Goal: Task Accomplishment & Management: Complete application form

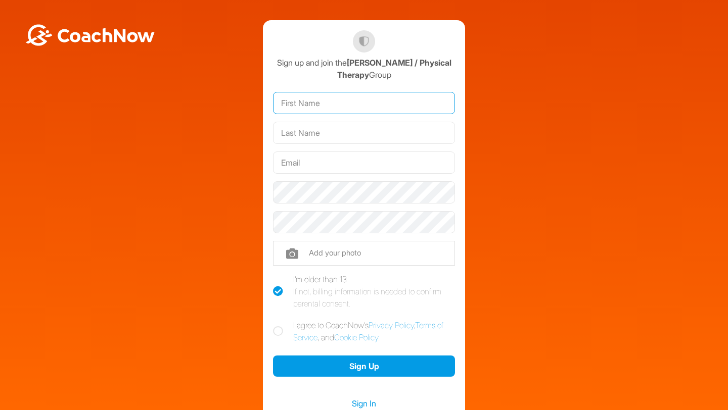
click at [334, 110] on input "text" at bounding box center [364, 103] width 182 height 22
type input "[PERSON_NAME]"
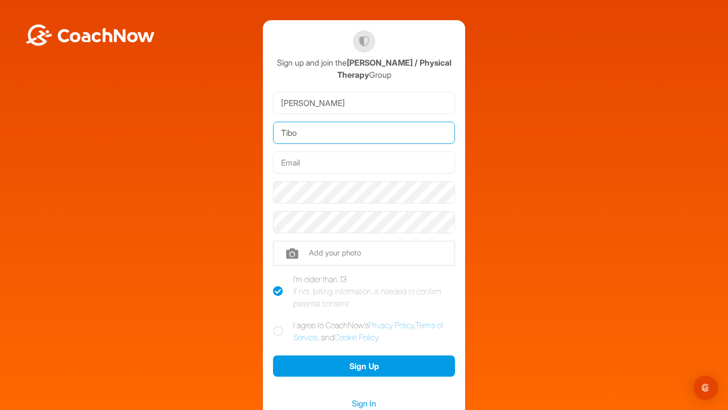
type input "Tibo"
click at [403, 164] on input "text" at bounding box center [364, 163] width 182 height 22
paste input "[EMAIL_ADDRESS][DOMAIN_NAME]"
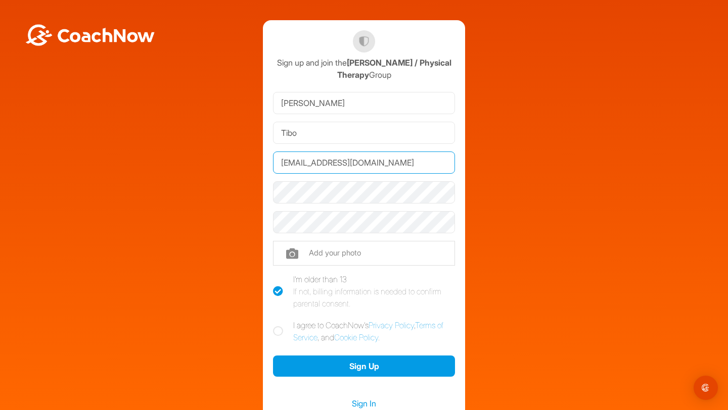
type input "[EMAIL_ADDRESS][DOMAIN_NAME]"
click at [304, 204] on div at bounding box center [364, 193] width 182 height 30
click at [279, 332] on icon at bounding box center [278, 332] width 10 height 10
click at [279, 326] on input "I agree to CoachNow's Privacy Policy , Terms of Service , and Cookie Policy ." at bounding box center [276, 323] width 7 height 7
checkbox input "true"
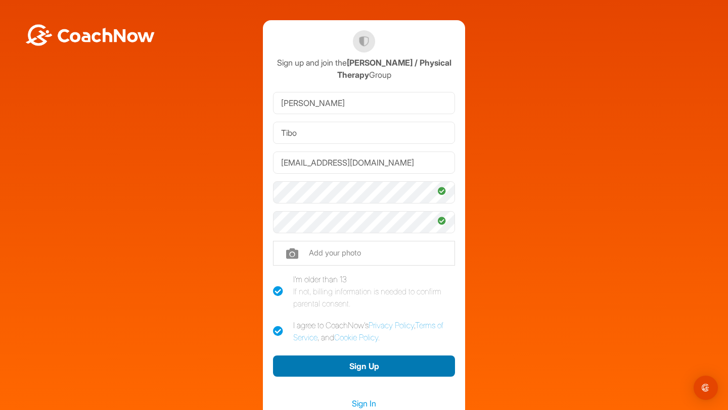
click at [304, 358] on button "Sign Up" at bounding box center [364, 367] width 182 height 22
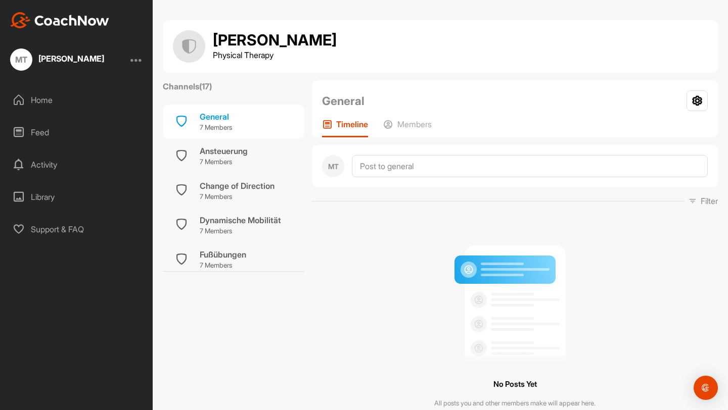
click at [88, 101] on div "Home" at bounding box center [77, 99] width 143 height 25
